Goal: Find specific page/section: Find specific page/section

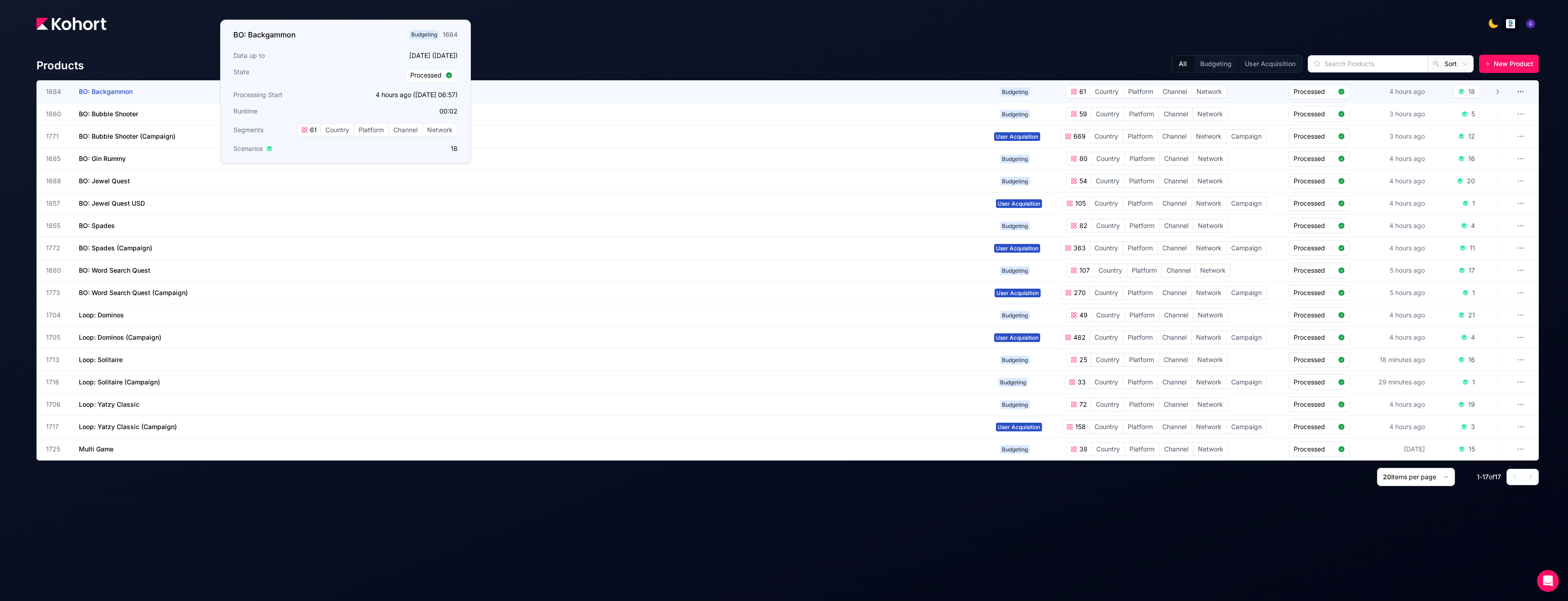
click at [103, 94] on span "BO: Backgammon" at bounding box center [106, 91] width 54 height 7
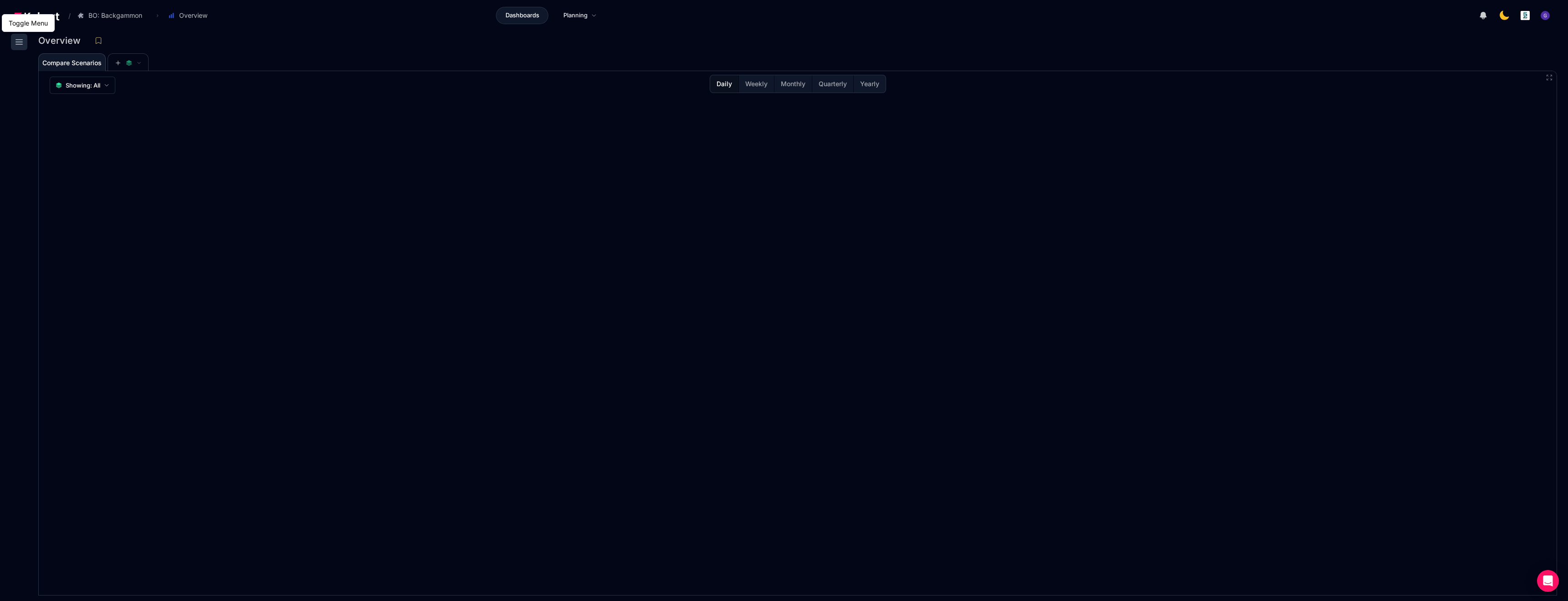
click at [20, 43] on icon at bounding box center [19, 41] width 11 height 11
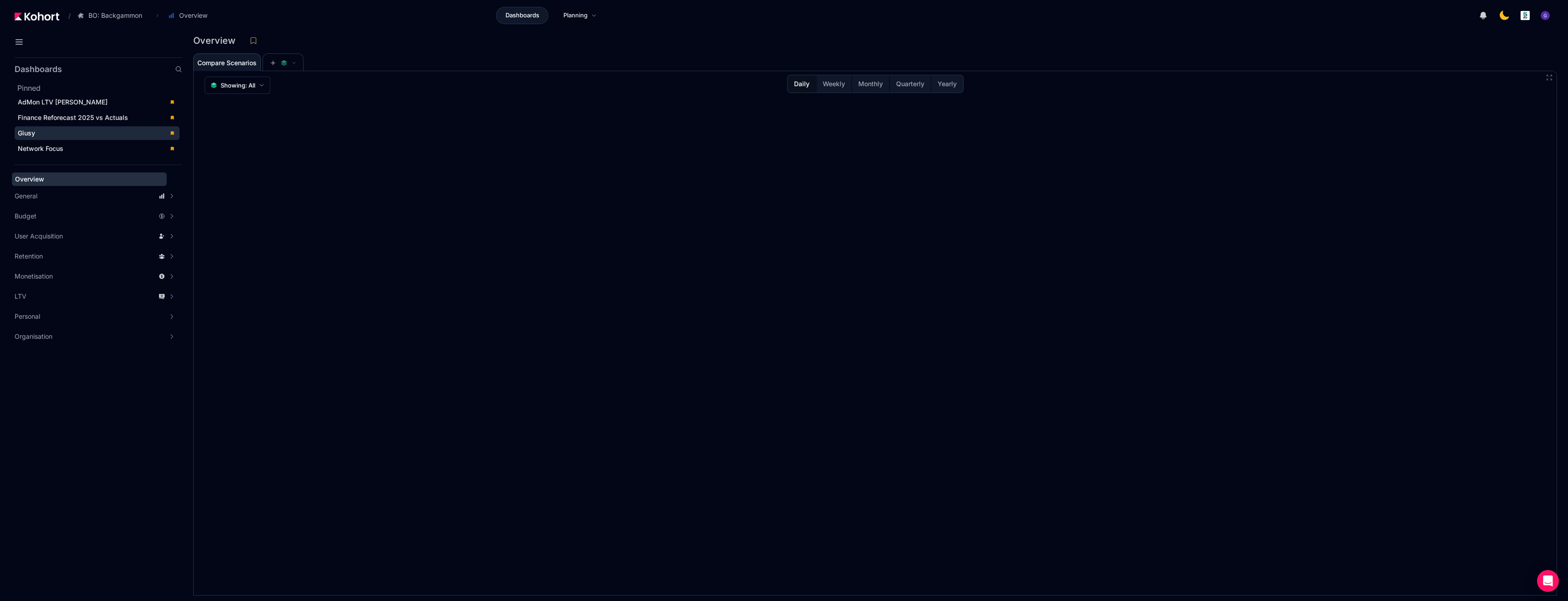
click at [33, 130] on span "Giusy" at bounding box center [26, 132] width 17 height 7
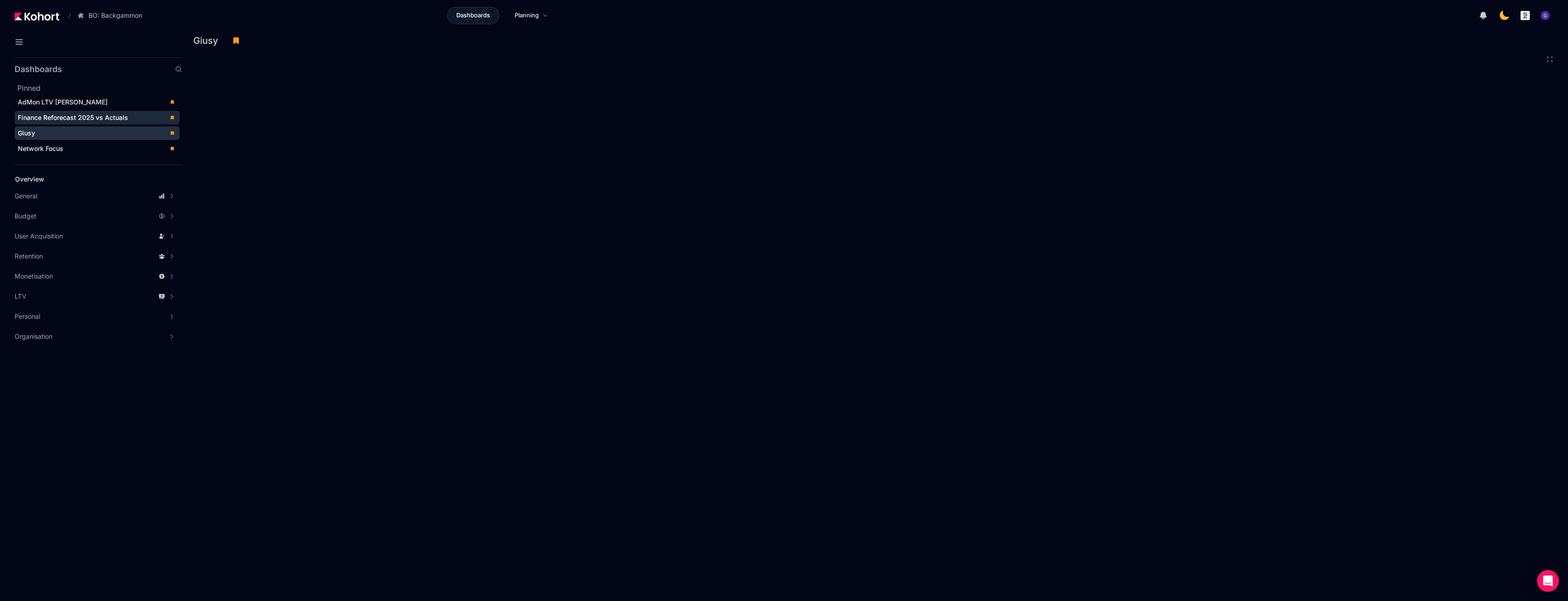
click at [62, 119] on span "Finance Reforecast 2025 vs Actuals" at bounding box center [73, 117] width 110 height 7
